Goal: Task Accomplishment & Management: Complete application form

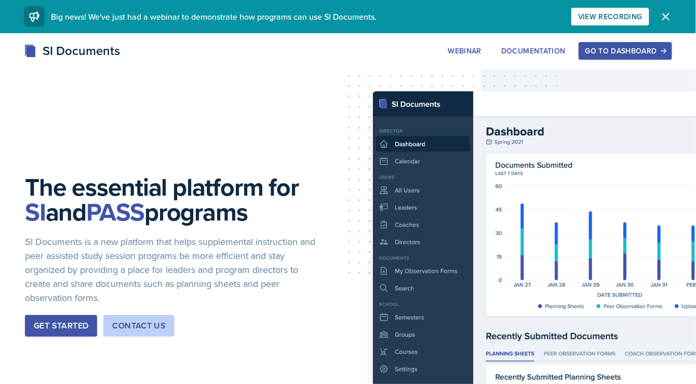
click at [621, 55] on div "Go to Dashboard" at bounding box center [625, 51] width 80 height 8
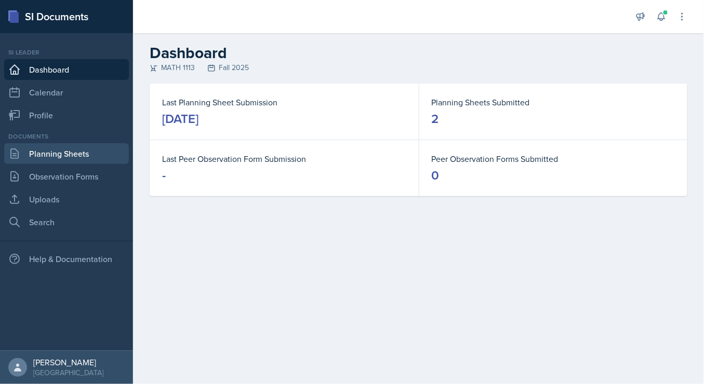
click at [50, 154] on link "Planning Sheets" at bounding box center [66, 153] width 125 height 21
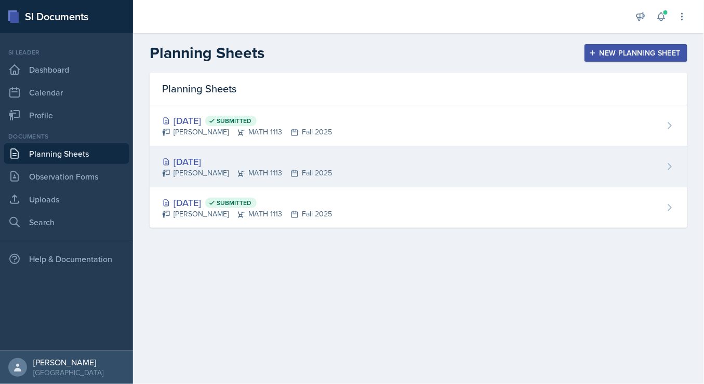
click at [362, 164] on div "[DATE] [PERSON_NAME] MATH 1113 Fall 2025" at bounding box center [419, 166] width 538 height 41
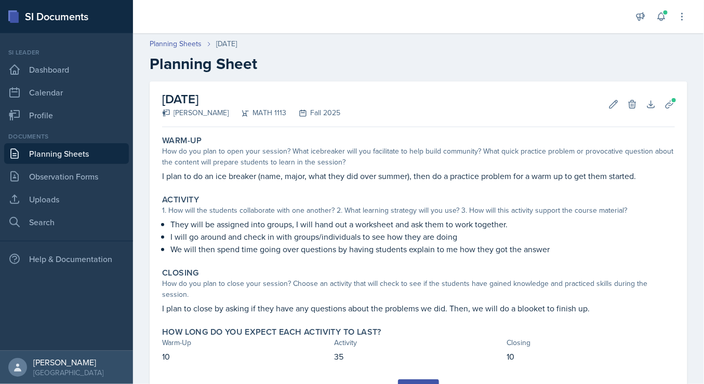
scroll to position [49, 0]
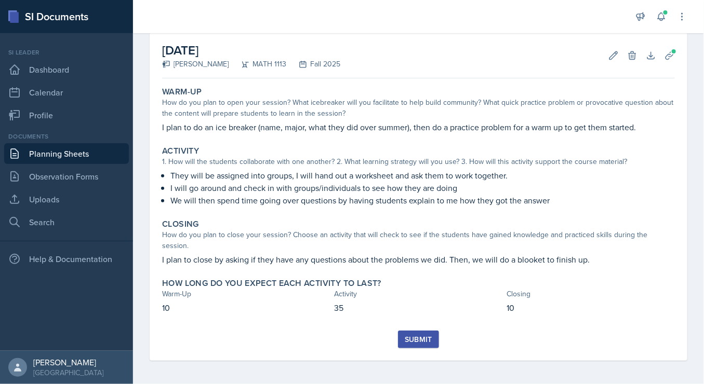
click at [407, 336] on div "Submit" at bounding box center [419, 340] width 28 height 8
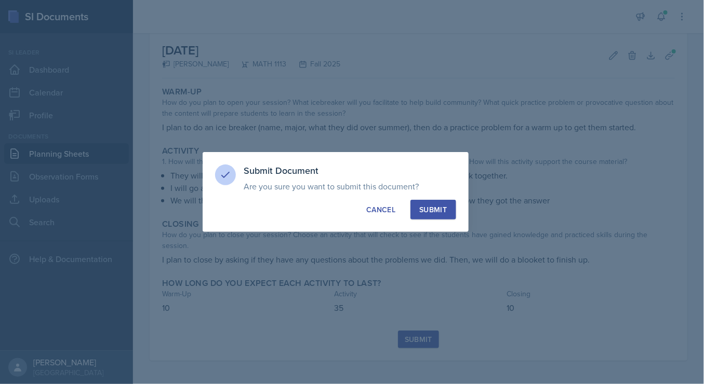
click at [433, 207] on div "Submit" at bounding box center [433, 210] width 28 height 10
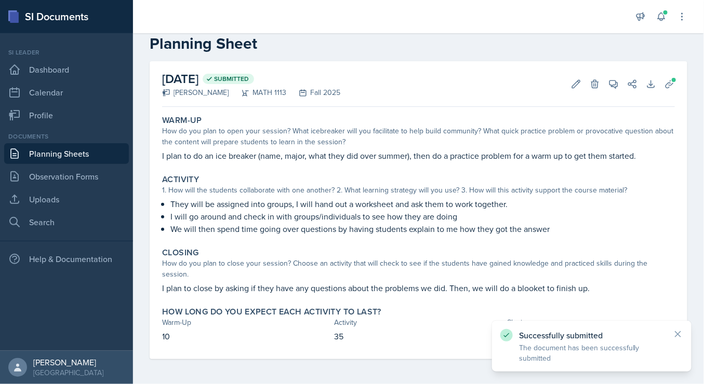
scroll to position [20, 0]
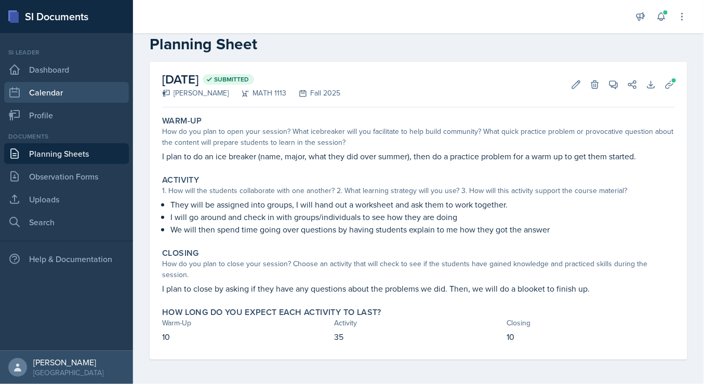
click at [72, 82] on link "Calendar" at bounding box center [66, 92] width 125 height 21
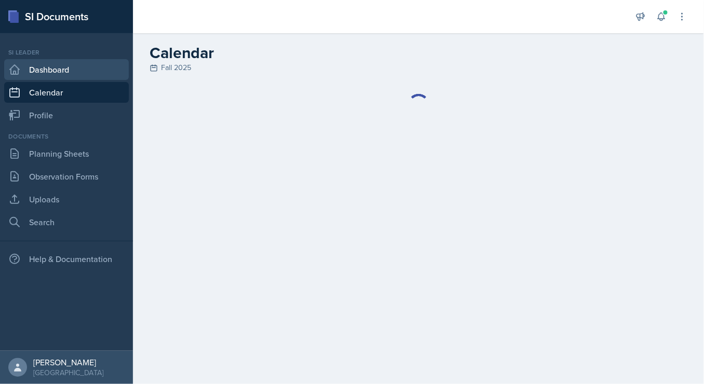
click at [68, 69] on link "Dashboard" at bounding box center [66, 69] width 125 height 21
